Goal: Task Accomplishment & Management: Use online tool/utility

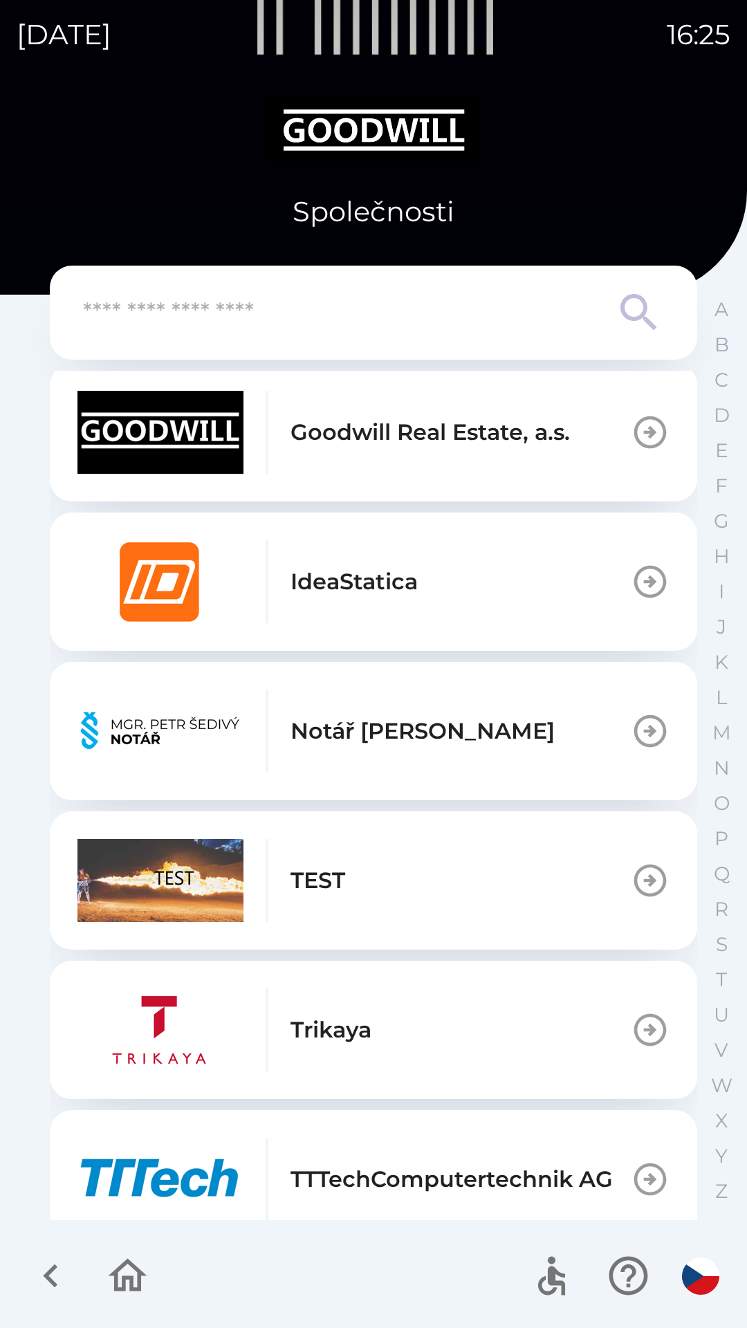
scroll to position [818, 0]
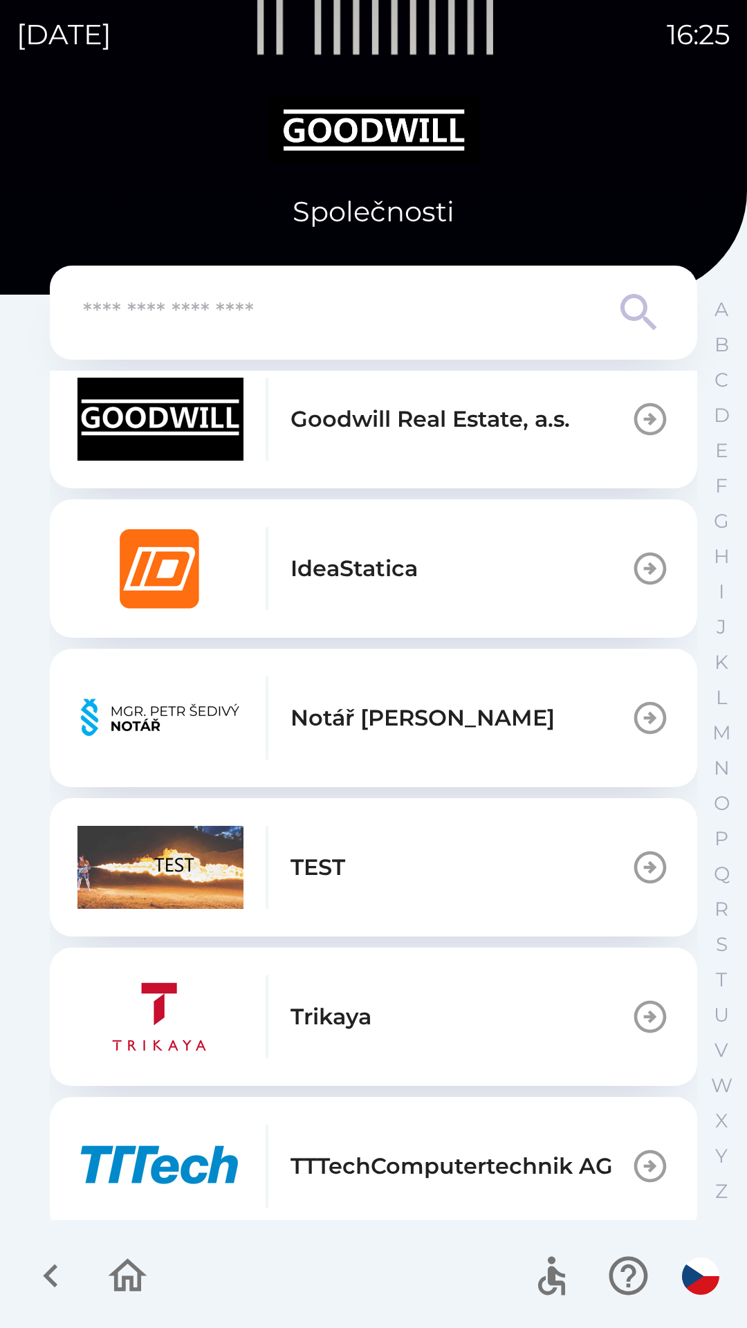
click at [378, 860] on button "TEST" at bounding box center [373, 867] width 647 height 138
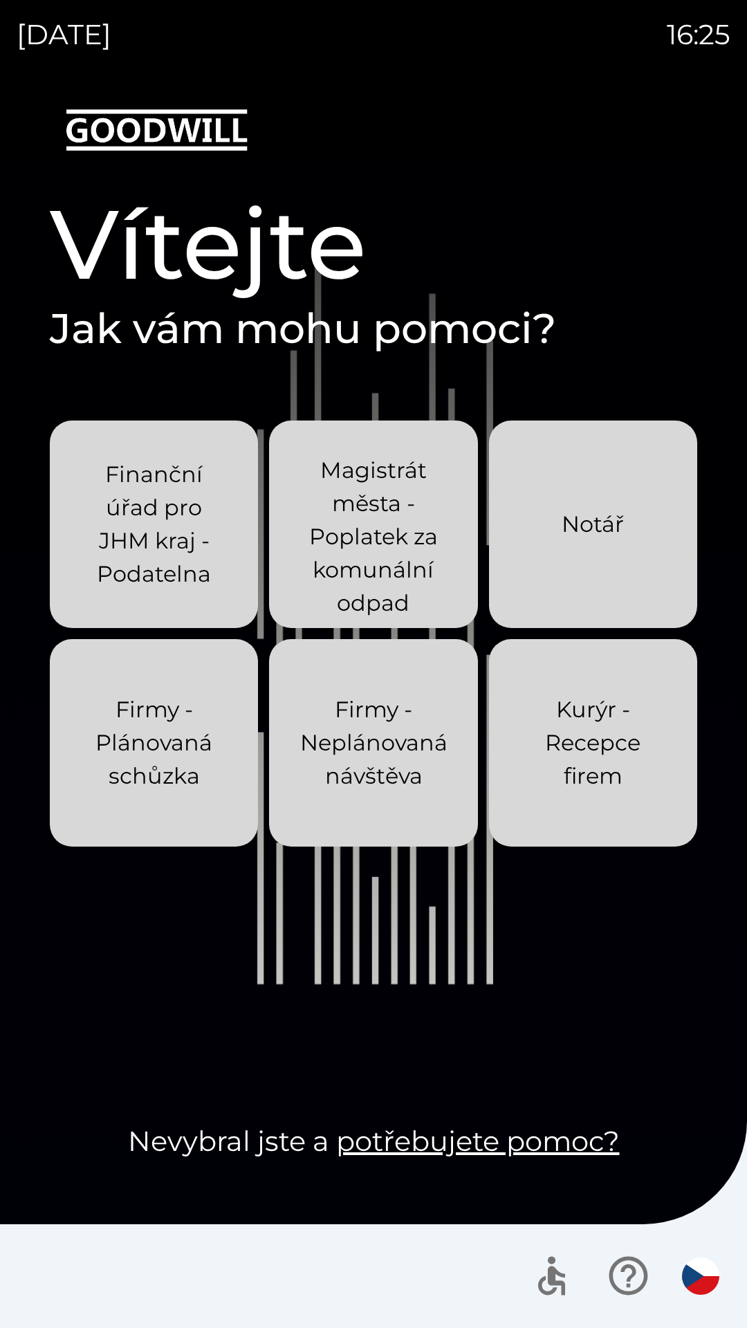
click at [564, 780] on p "Kurýr - Recepce firem" at bounding box center [593, 743] width 142 height 100
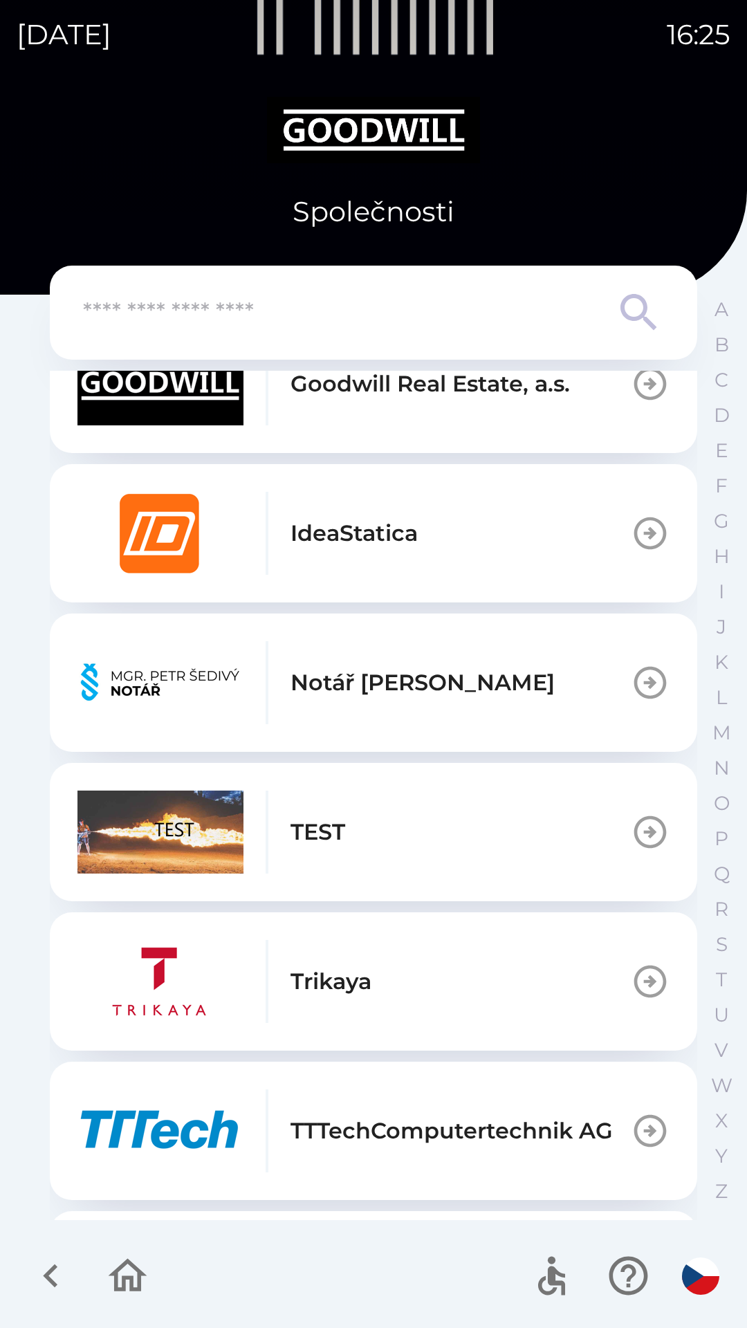
scroll to position [982, 0]
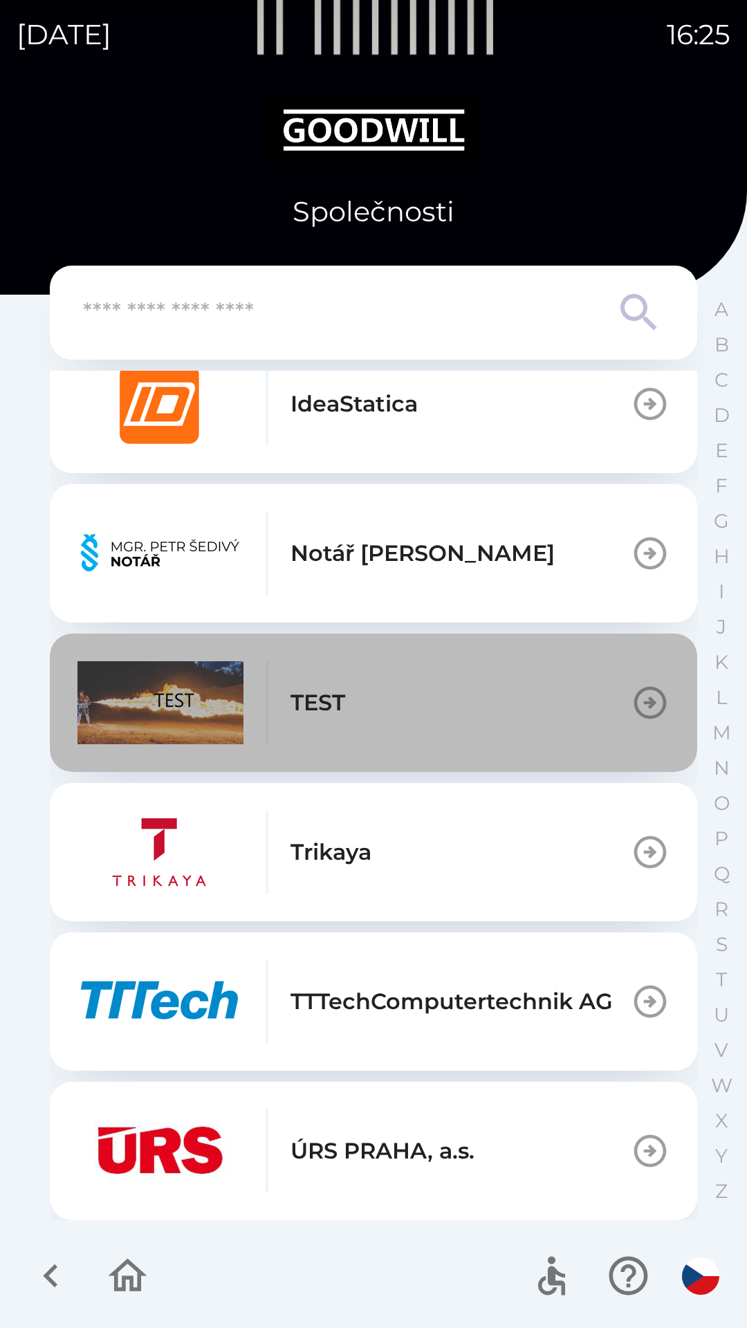
click at [425, 683] on button "TEST" at bounding box center [373, 703] width 647 height 138
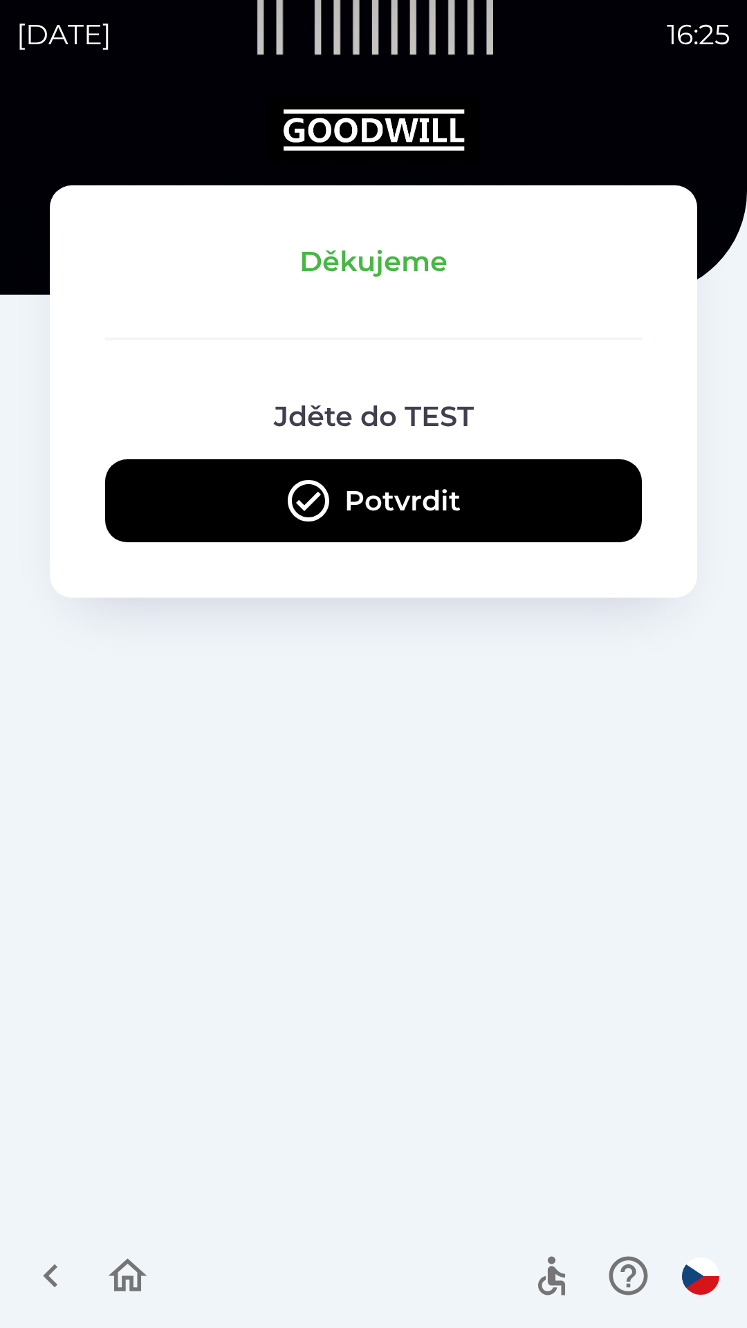
click at [282, 497] on button "Potvrdit" at bounding box center [373, 500] width 537 height 83
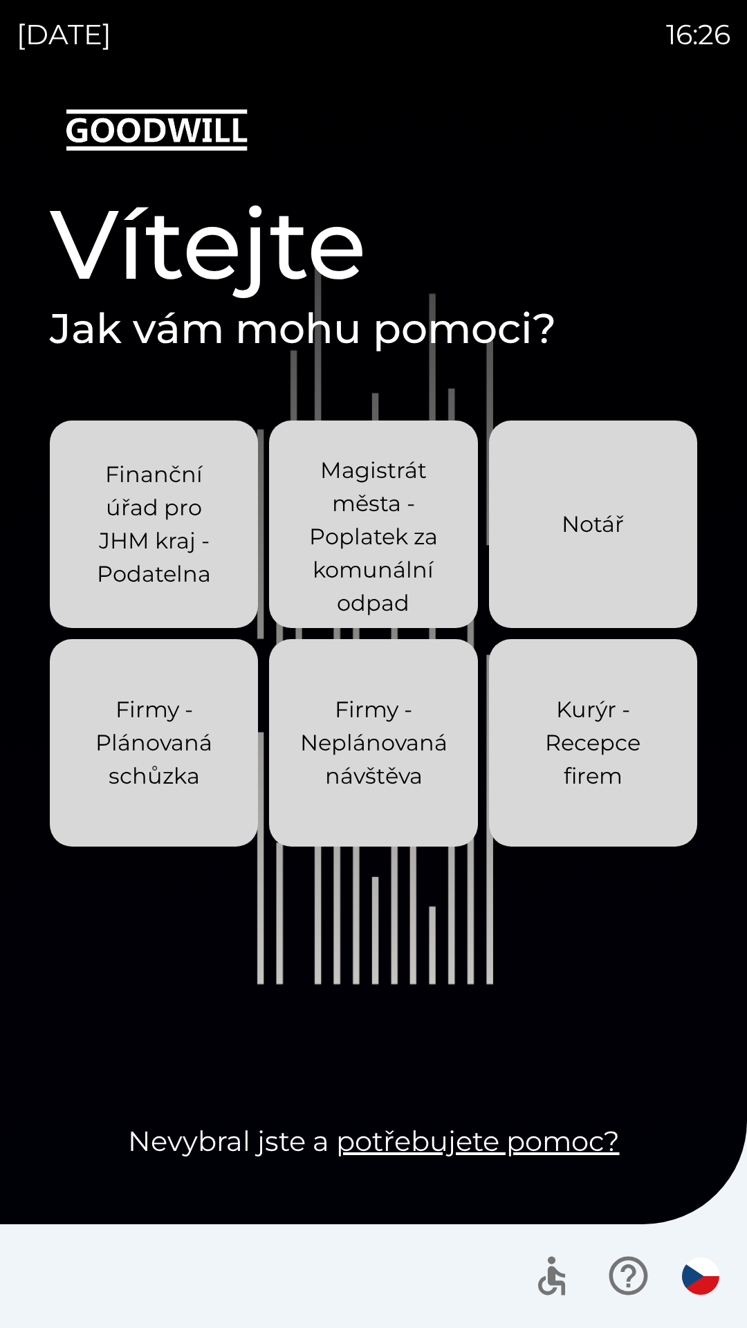
click at [374, 759] on p "Firmy - Neplánovaná návštěva" at bounding box center [373, 743] width 147 height 100
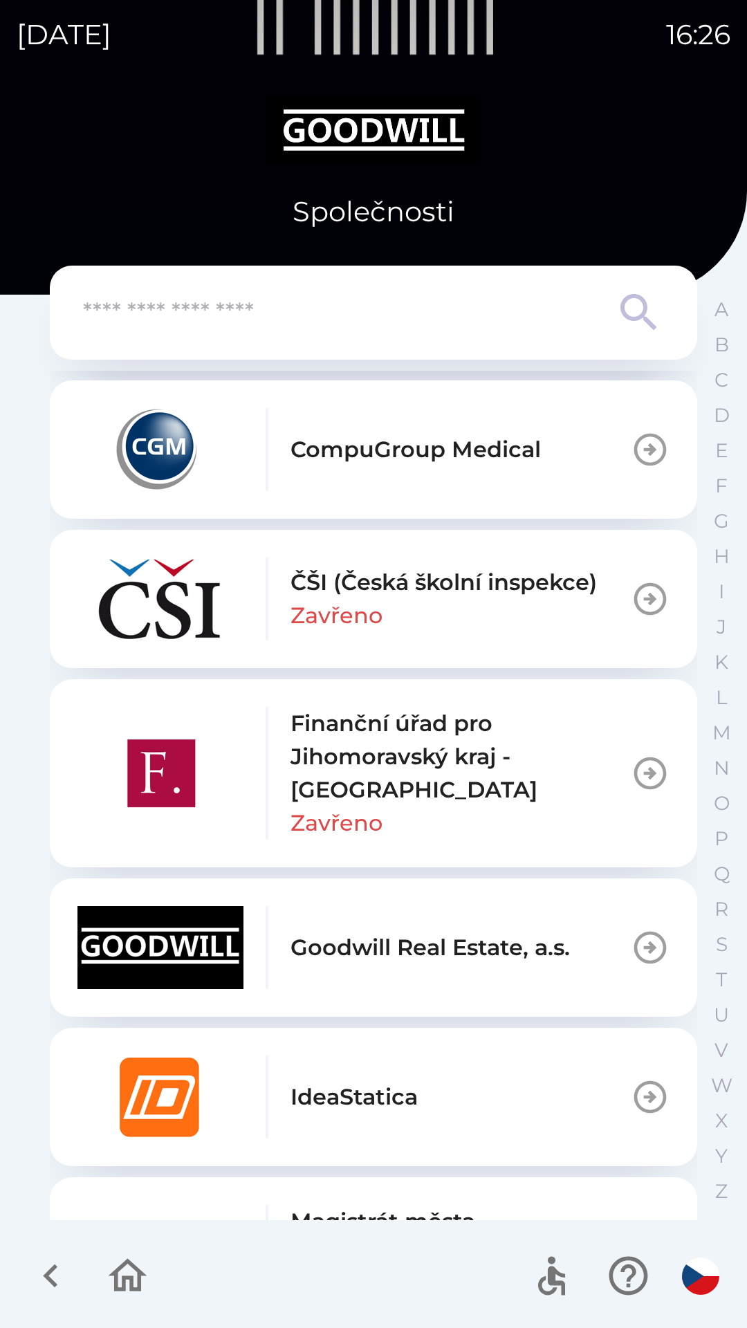
scroll to position [1181, 0]
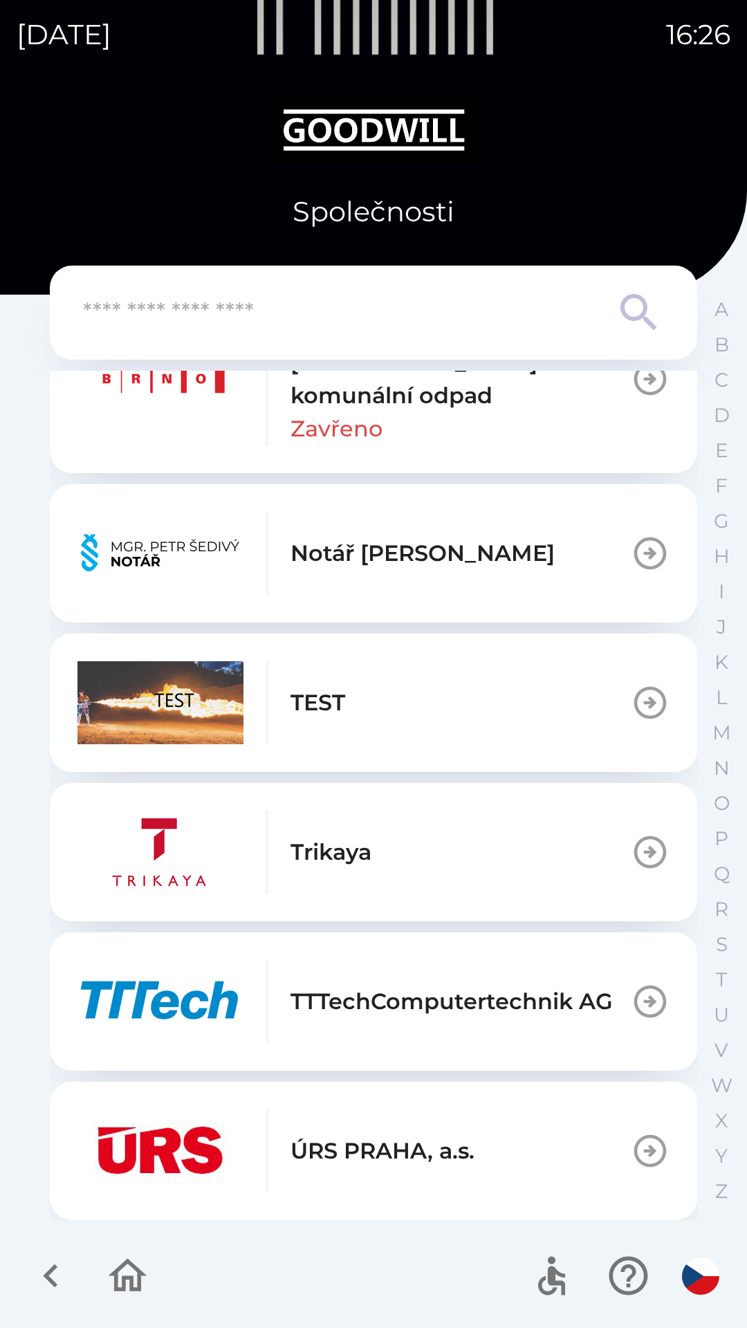
click at [369, 714] on button "TEST" at bounding box center [373, 703] width 647 height 138
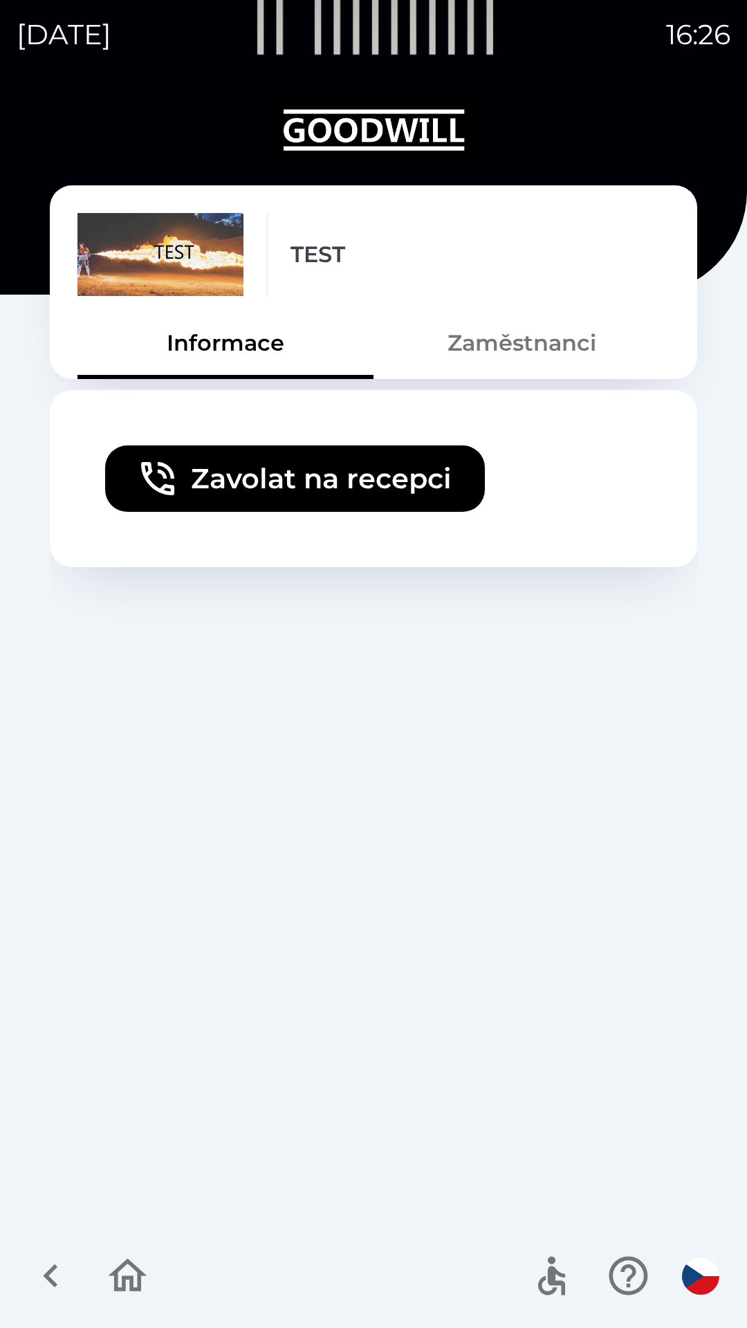
click at [270, 481] on button "Zavolat na recepci" at bounding box center [295, 478] width 380 height 66
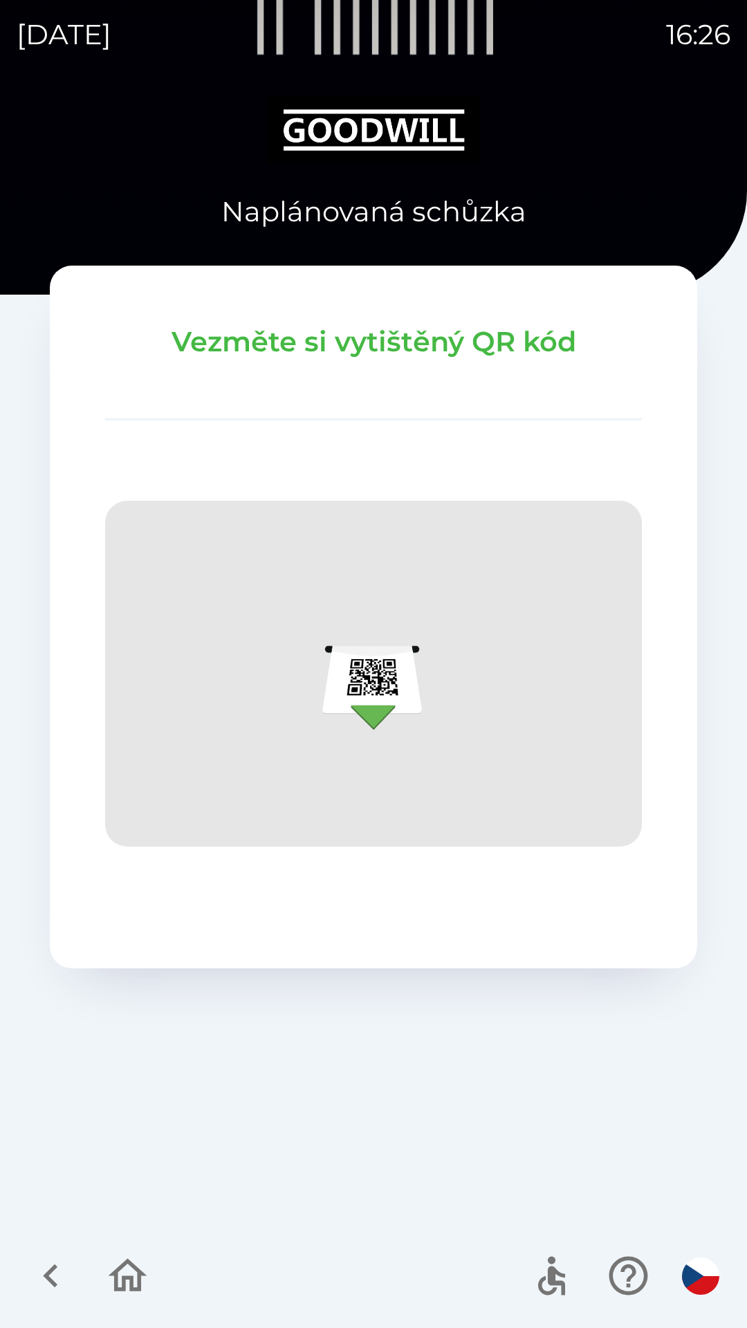
click at [112, 1287] on icon "button" at bounding box center [127, 1276] width 46 height 46
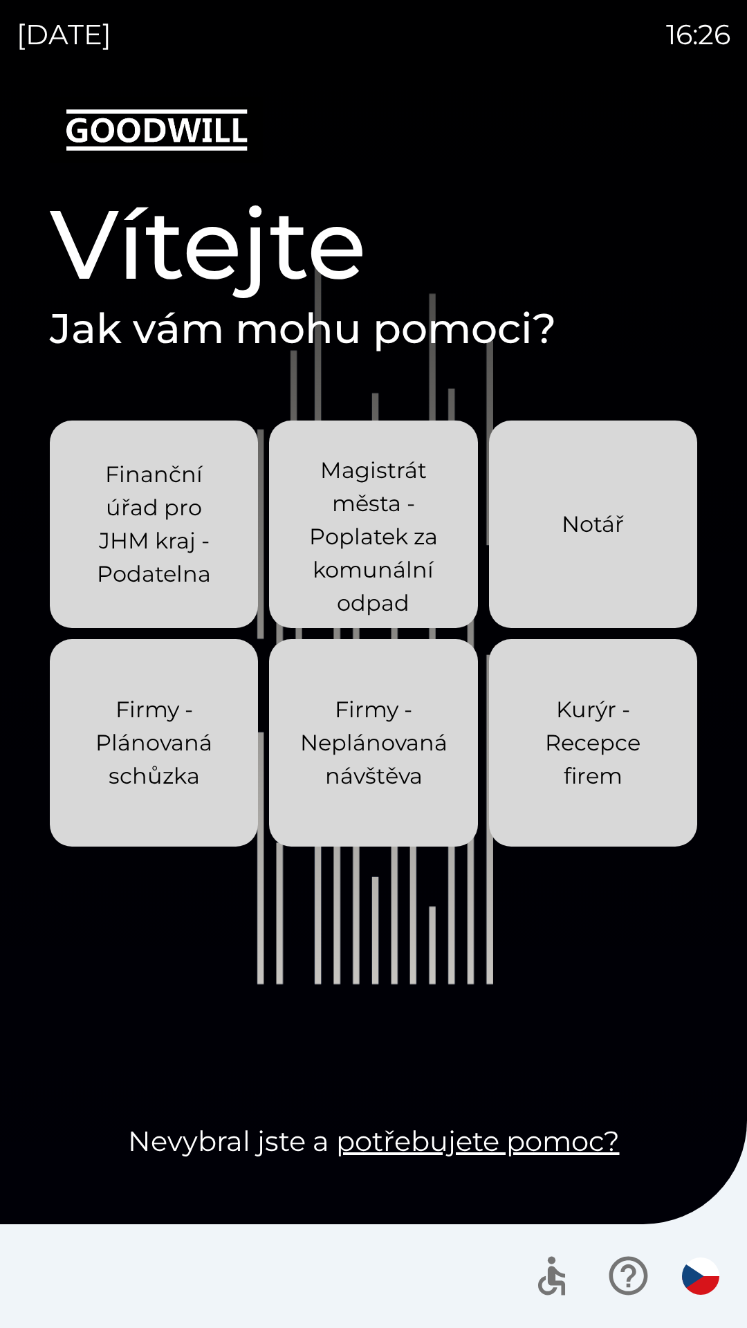
click at [586, 736] on p "Kurýr - Recepce firem" at bounding box center [593, 743] width 142 height 100
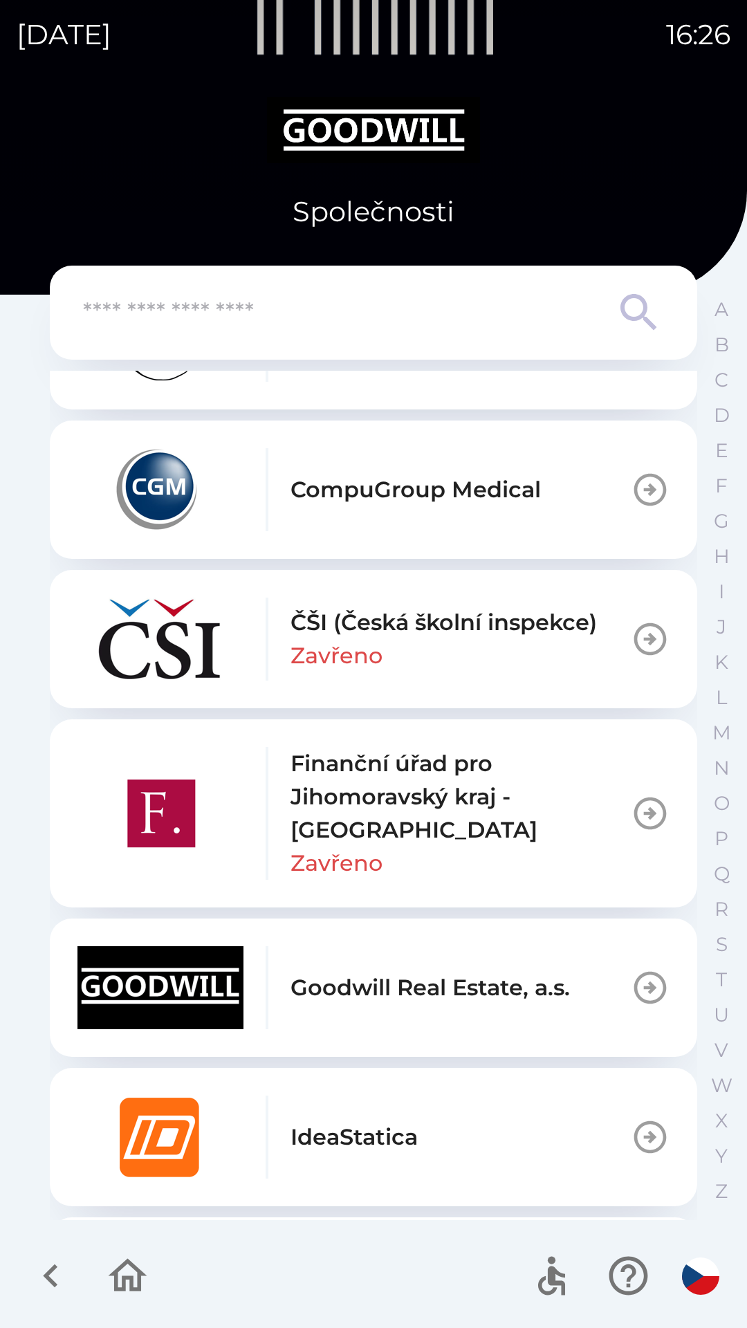
scroll to position [982, 0]
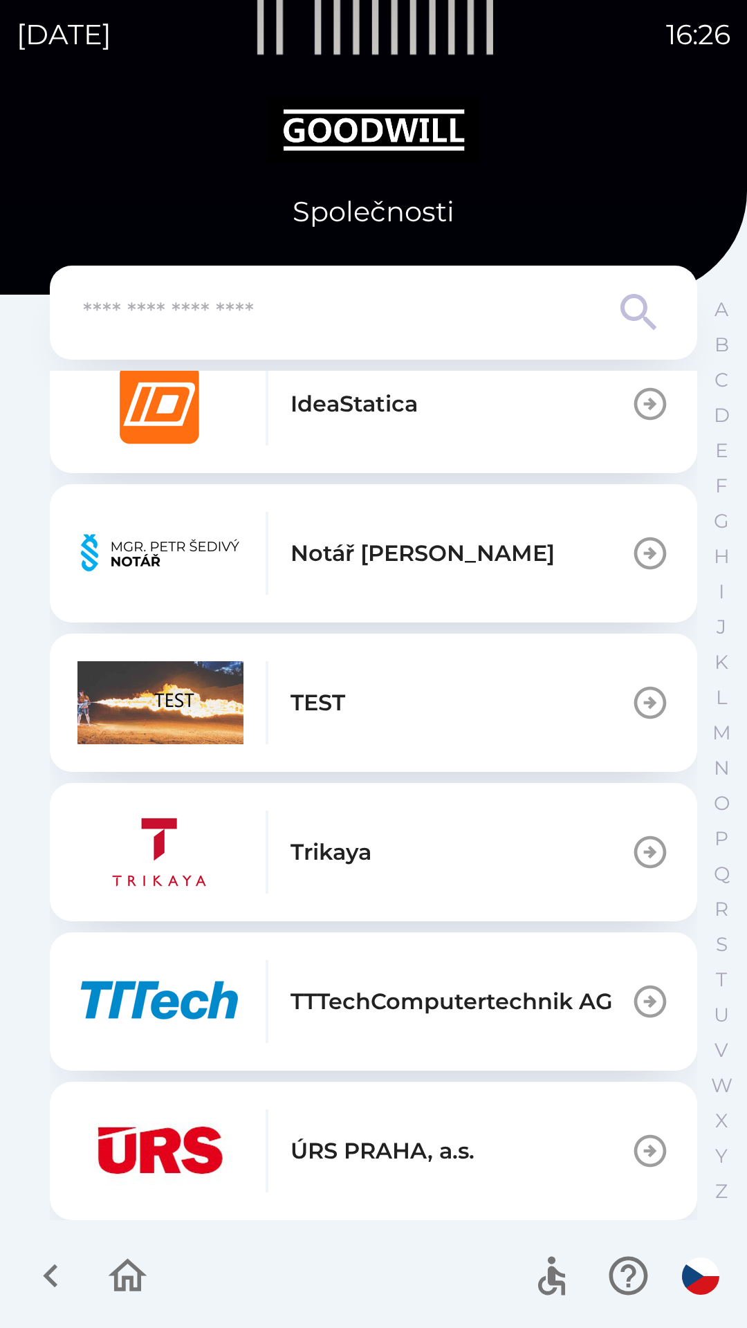
click at [367, 703] on button "TEST" at bounding box center [373, 703] width 647 height 138
